Goal: Information Seeking & Learning: Check status

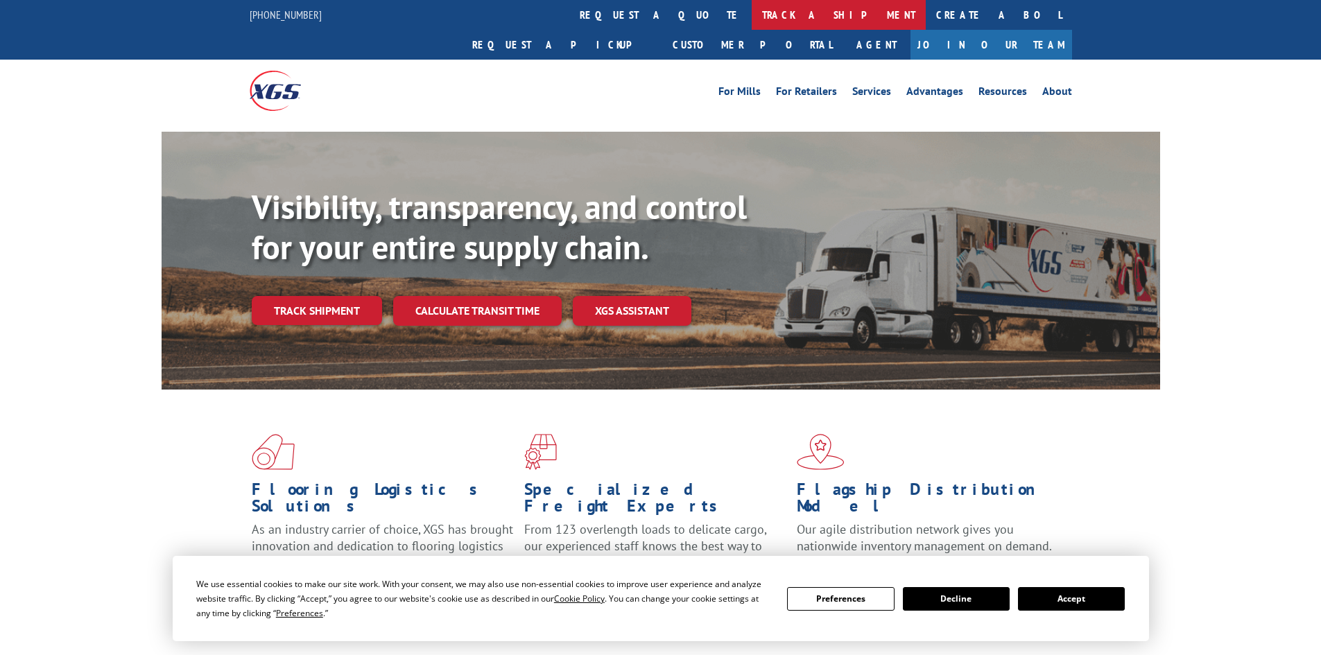
click at [752, 14] on link "track a shipment" at bounding box center [839, 15] width 174 height 30
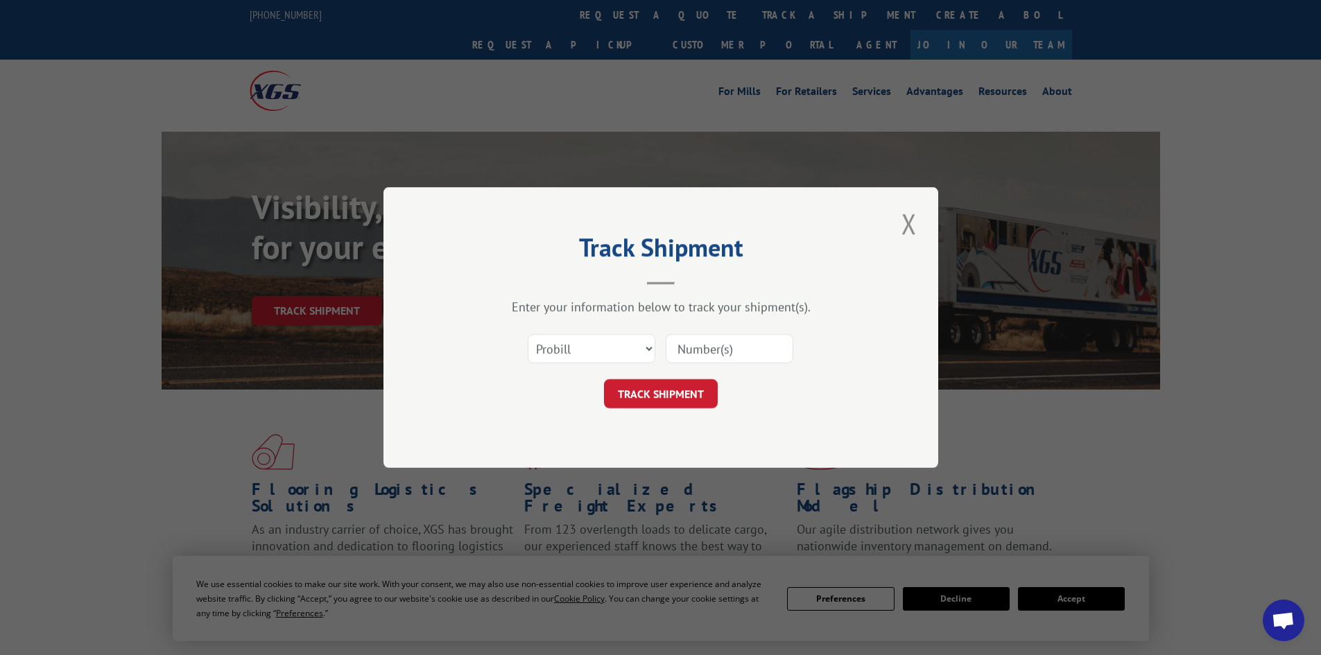
click at [585, 329] on div "Select category... Probill BOL PO" at bounding box center [661, 349] width 416 height 46
click at [573, 344] on select "Select category... Probill BOL PO" at bounding box center [592, 348] width 128 height 29
select select "bol"
click at [528, 334] on select "Select category... Probill BOL PO" at bounding box center [592, 348] width 128 height 29
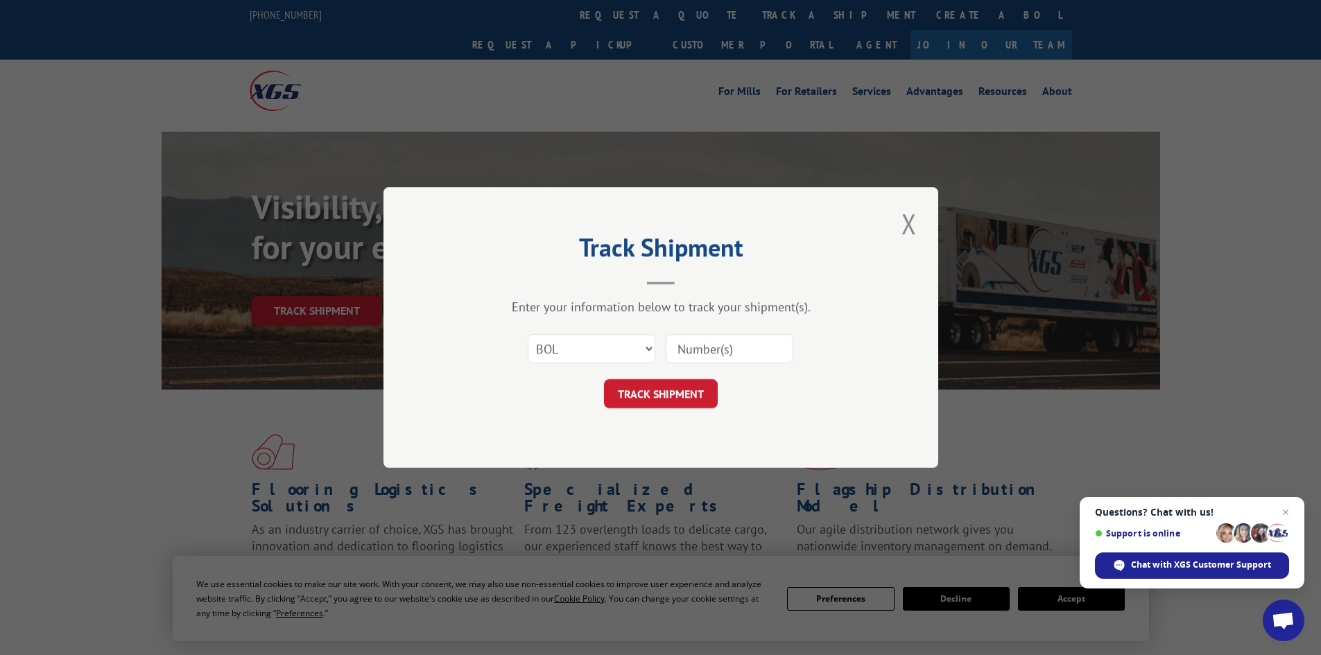
click at [716, 345] on input at bounding box center [730, 348] width 128 height 29
paste input "5937192"
type input "5937192"
click at [637, 397] on button "TRACK SHIPMENT" at bounding box center [661, 393] width 114 height 29
